Goal: Task Accomplishment & Management: Manage account settings

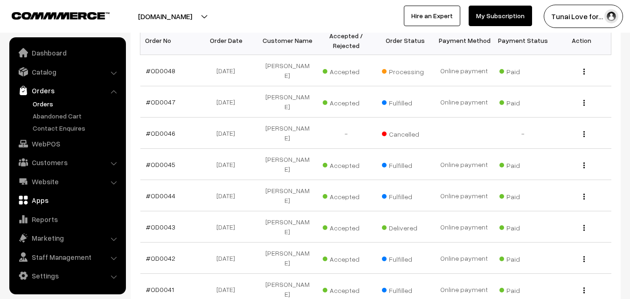
scroll to position [283, 0]
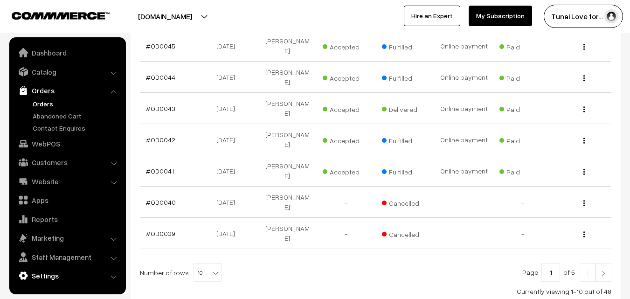
click at [47, 279] on link "Settings" at bounding box center [67, 275] width 111 height 17
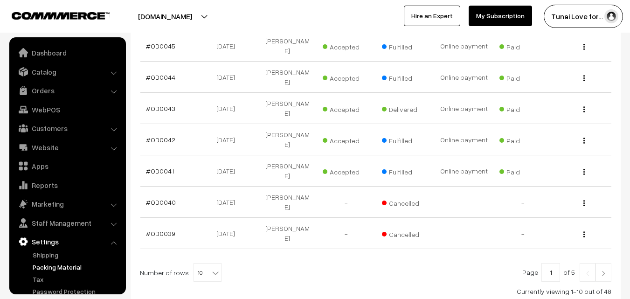
click at [51, 266] on link "Packing Material" at bounding box center [76, 267] width 92 height 10
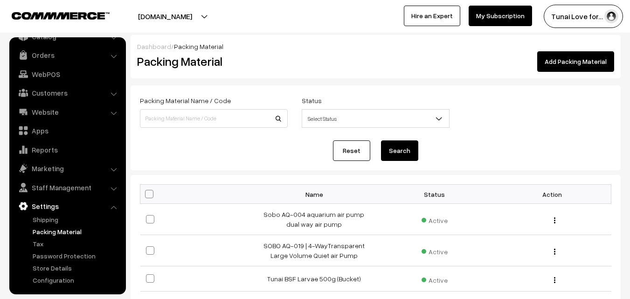
click at [564, 59] on link "Add Packing Material" at bounding box center [575, 61] width 77 height 21
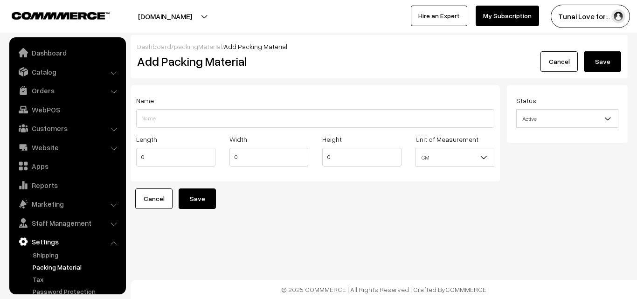
scroll to position [35, 0]
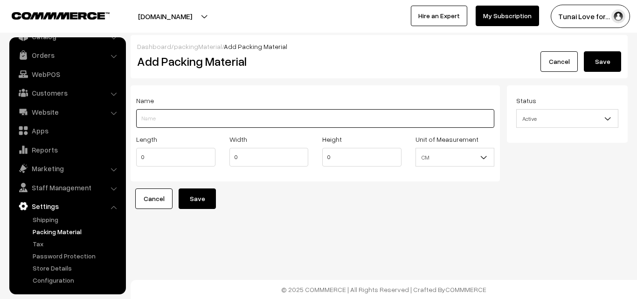
click at [167, 117] on input "Length" at bounding box center [315, 118] width 358 height 19
type input "Tunai Spirulina fish food-100g"
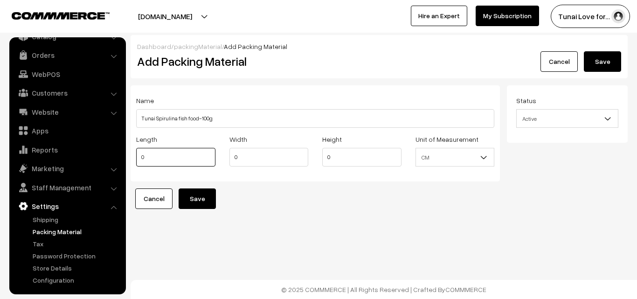
drag, startPoint x: 149, startPoint y: 157, endPoint x: 139, endPoint y: 157, distance: 9.8
click at [139, 157] on input "0" at bounding box center [175, 157] width 79 height 19
type input "20"
drag, startPoint x: 244, startPoint y: 158, endPoint x: 232, endPoint y: 157, distance: 12.1
click at [232, 157] on input "0" at bounding box center [269, 157] width 79 height 19
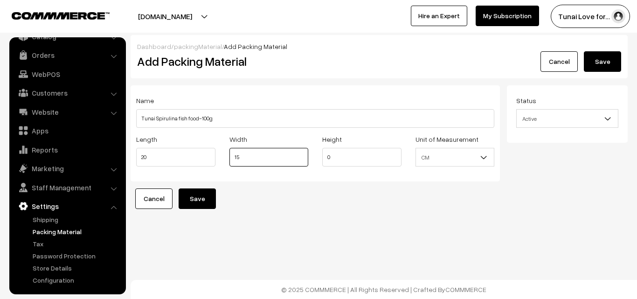
type input "15"
click at [327, 157] on input "0" at bounding box center [361, 157] width 79 height 19
type input "15"
click at [202, 205] on button "Save" at bounding box center [197, 198] width 37 height 21
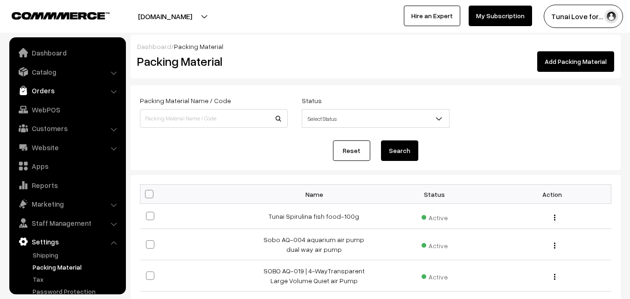
click at [45, 92] on link "Orders" at bounding box center [67, 90] width 111 height 17
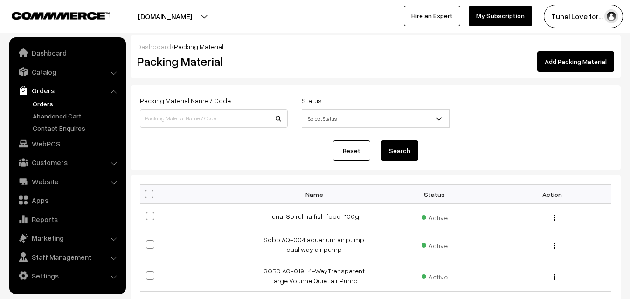
click at [47, 103] on link "Orders" at bounding box center [76, 104] width 92 height 10
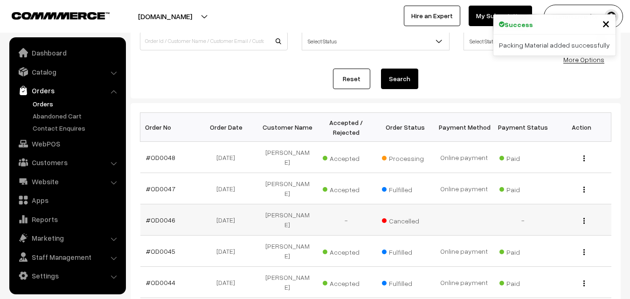
scroll to position [93, 0]
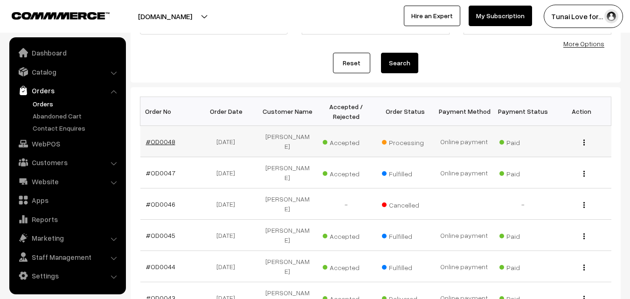
click at [160, 138] on link "#OD0048" at bounding box center [160, 142] width 29 height 8
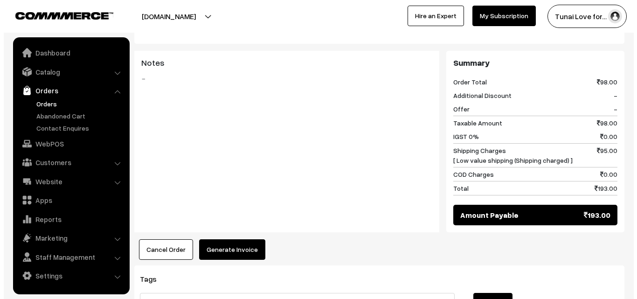
scroll to position [443, 0]
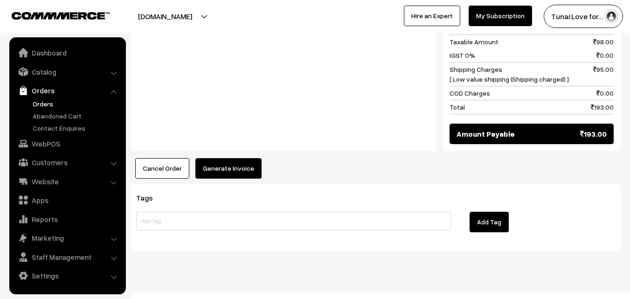
click at [241, 158] on button "Generate Invoice" at bounding box center [228, 168] width 66 height 21
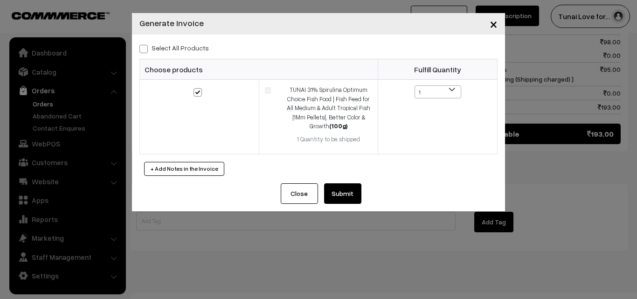
click at [354, 194] on button "Submit" at bounding box center [342, 193] width 37 height 21
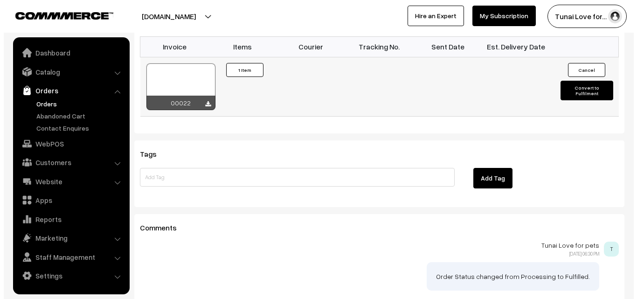
scroll to position [630, 0]
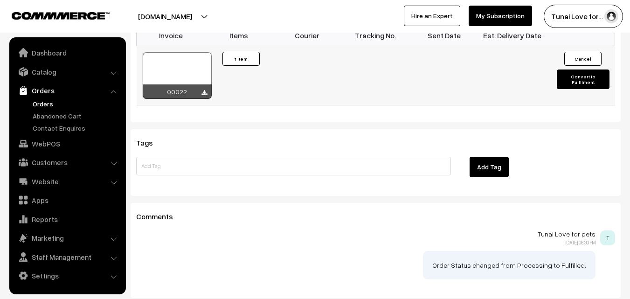
click at [571, 70] on button "Convert to Fulfilment" at bounding box center [583, 80] width 53 height 20
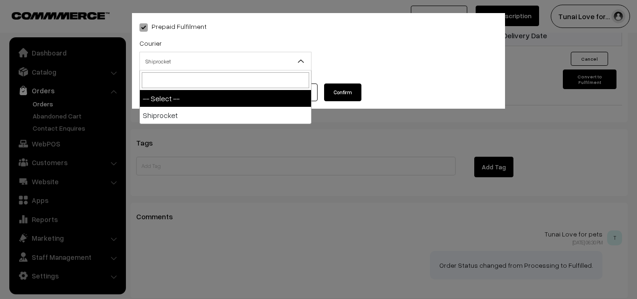
click at [230, 63] on span "Shiprocket" at bounding box center [225, 61] width 171 height 16
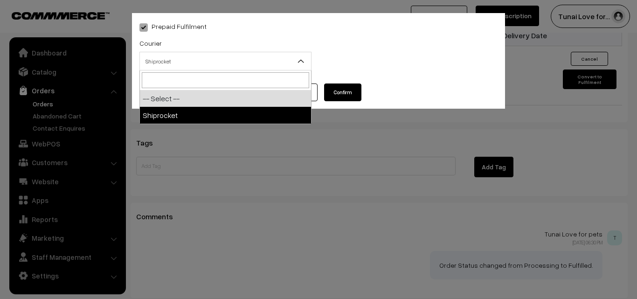
select select "1"
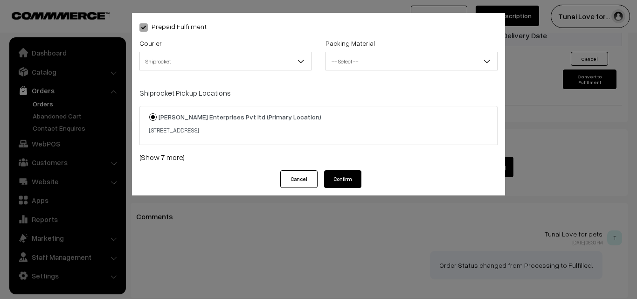
click at [375, 60] on span "-- Select --" at bounding box center [411, 61] width 171 height 16
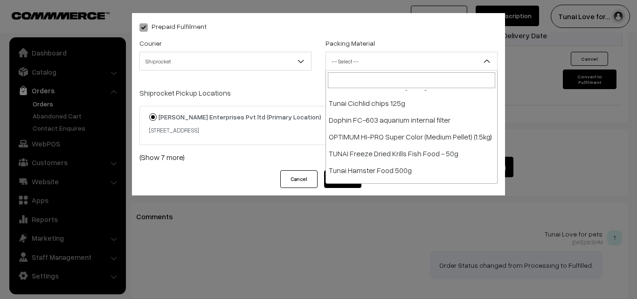
scroll to position [215, 0]
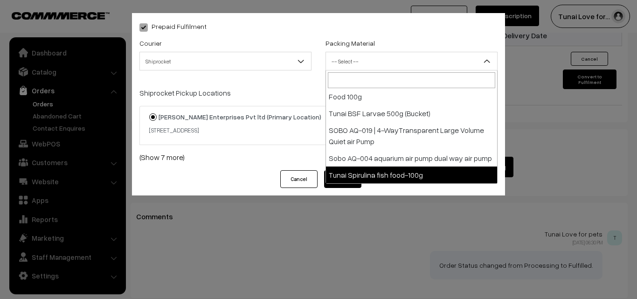
select select "15"
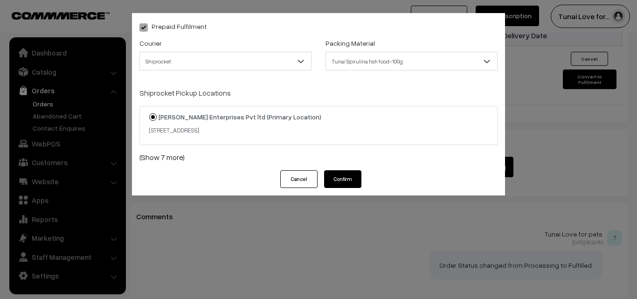
click at [347, 179] on button "Confirm" at bounding box center [342, 179] width 37 height 18
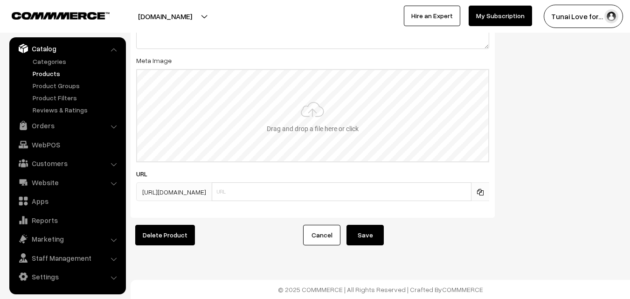
scroll to position [1174, 0]
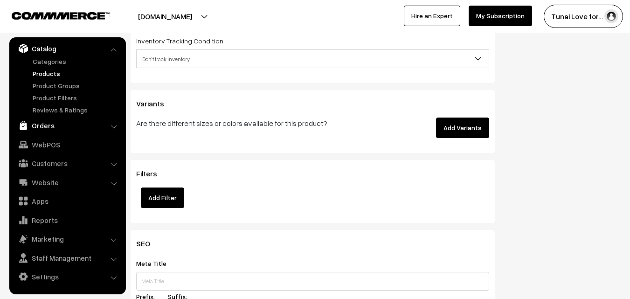
click at [47, 124] on link "Orders" at bounding box center [67, 125] width 111 height 17
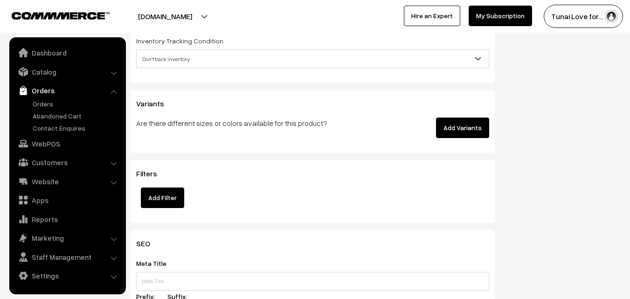
scroll to position [0, 0]
click at [42, 103] on link "Orders" at bounding box center [76, 104] width 92 height 10
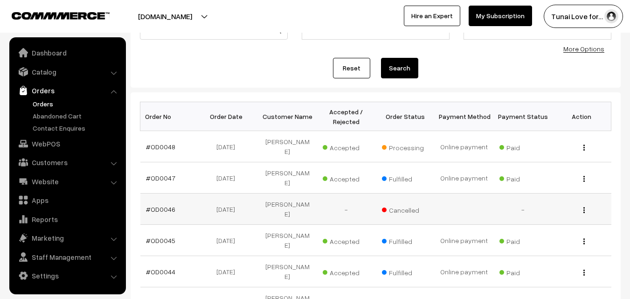
scroll to position [93, 0]
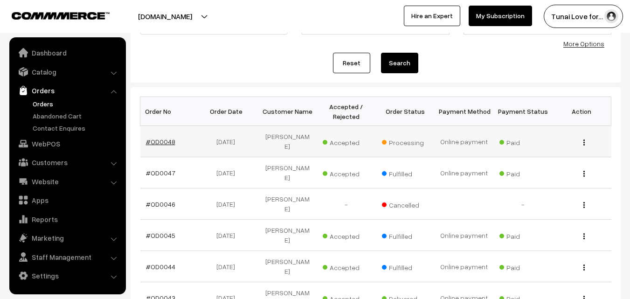
click at [160, 138] on link "#OD0048" at bounding box center [160, 142] width 29 height 8
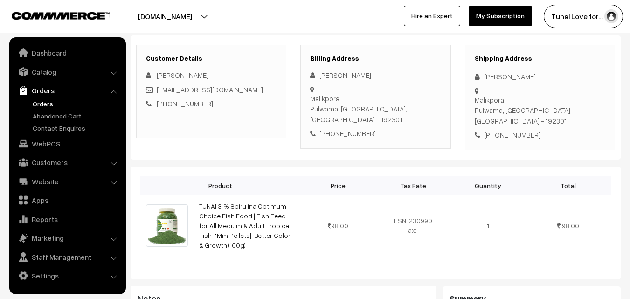
scroll to position [140, 0]
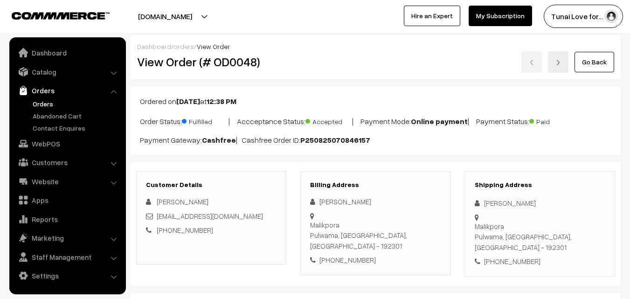
scroll to position [630, 0]
